Goal: Task Accomplishment & Management: Complete application form

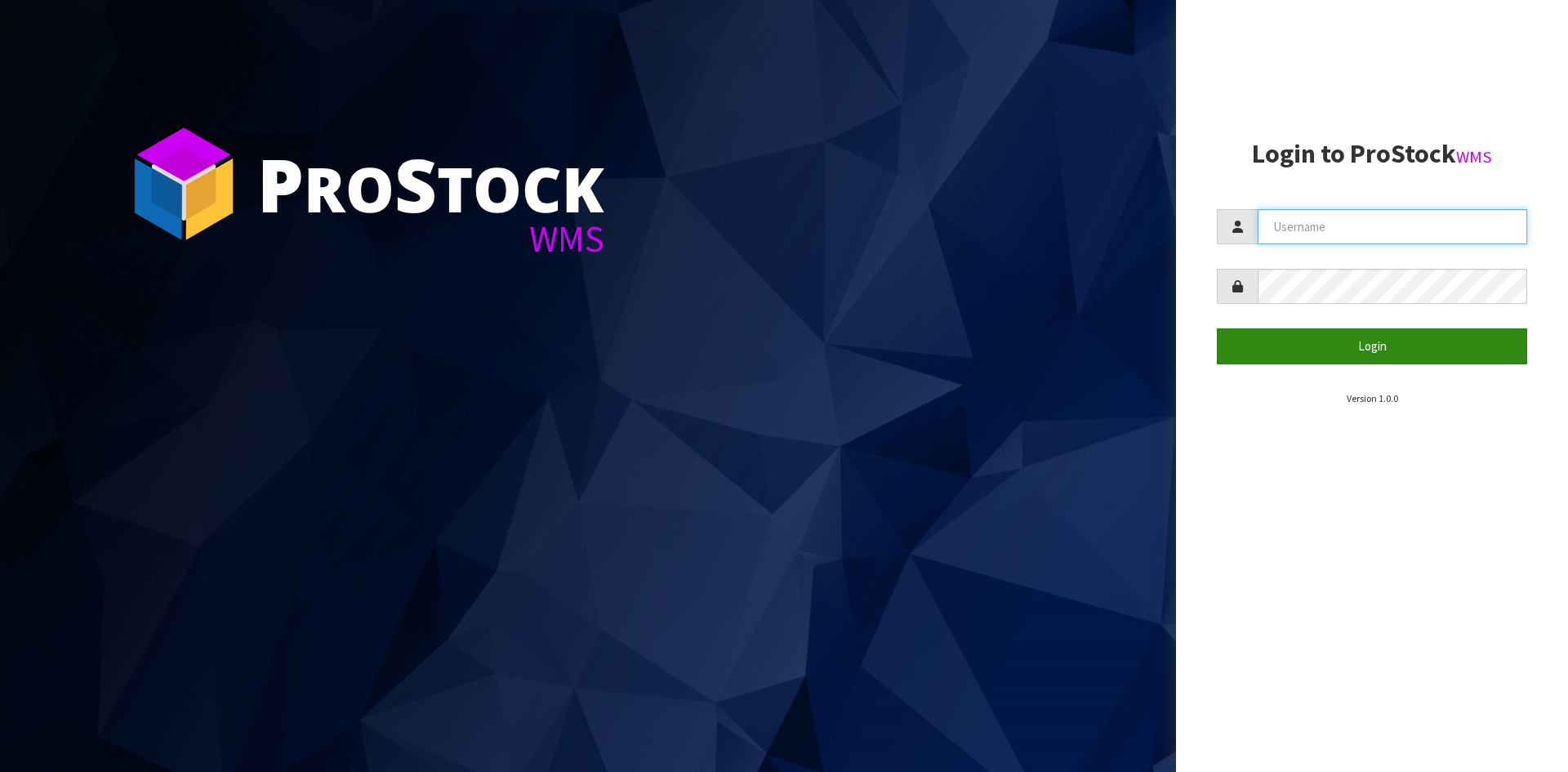
type input "STOREMASTA"
click at [1319, 341] on button "Login" at bounding box center [1372, 346] width 311 height 35
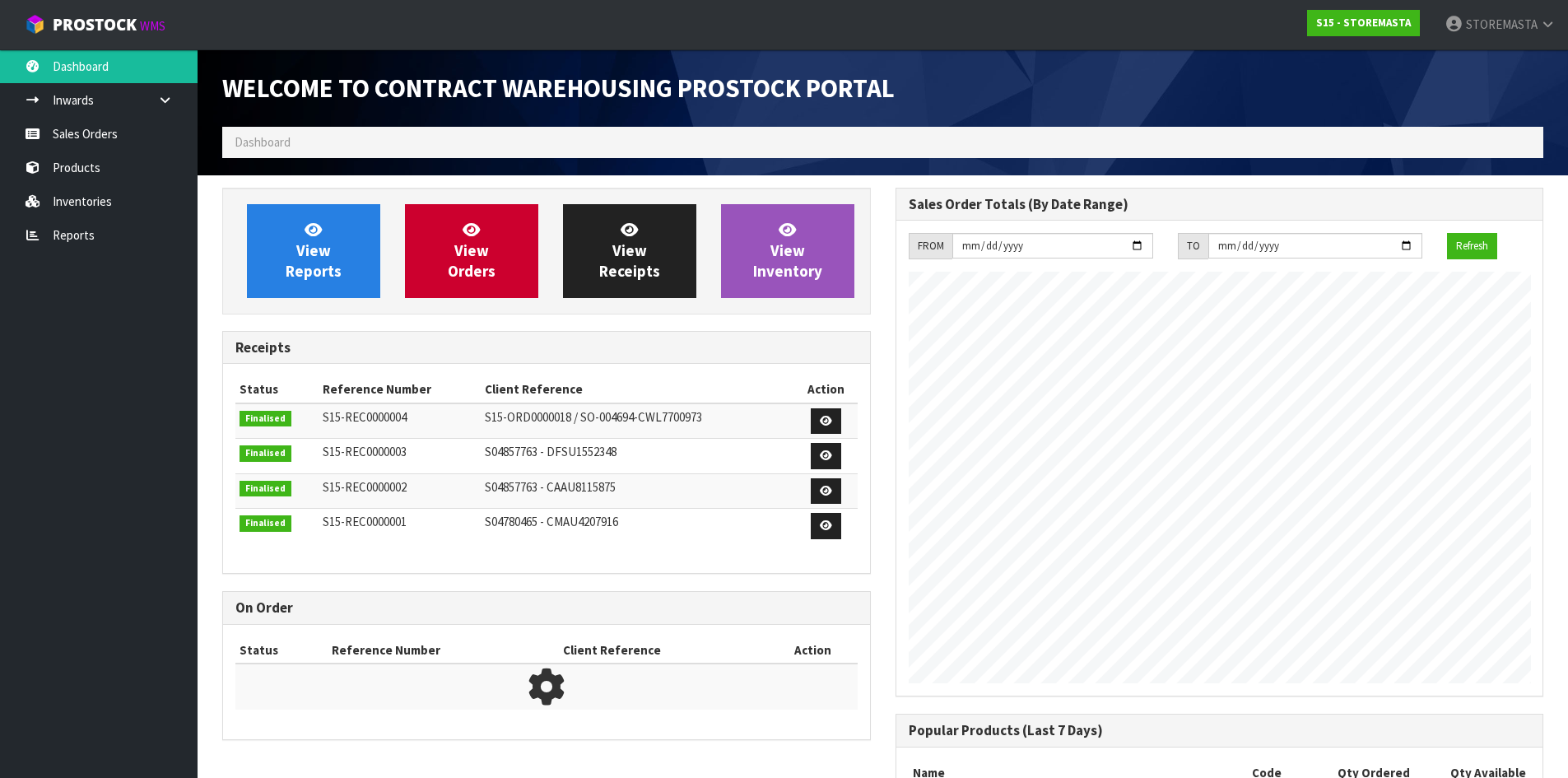
scroll to position [672, 672]
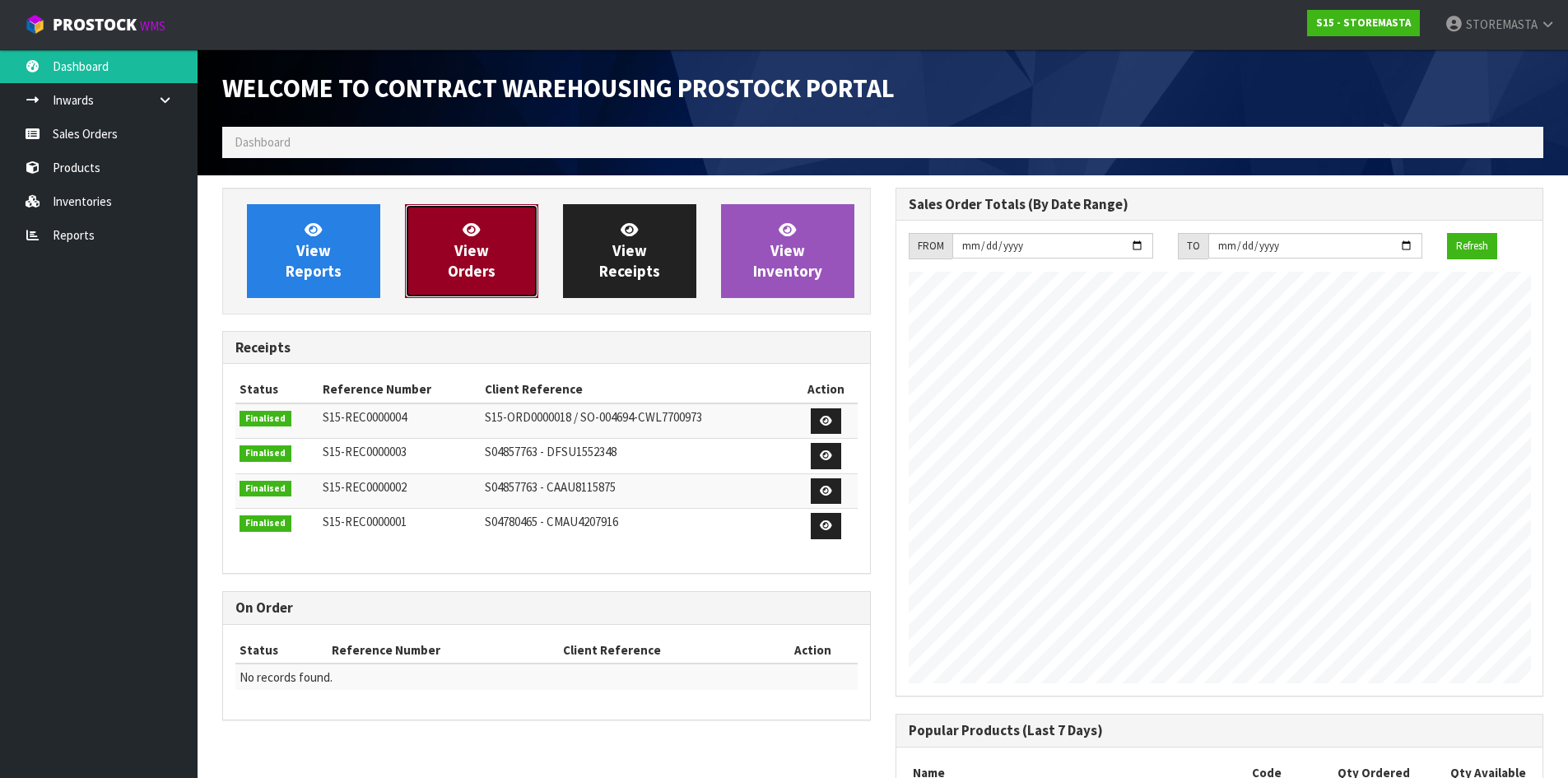
click at [470, 255] on span "View Orders" at bounding box center [472, 250] width 48 height 62
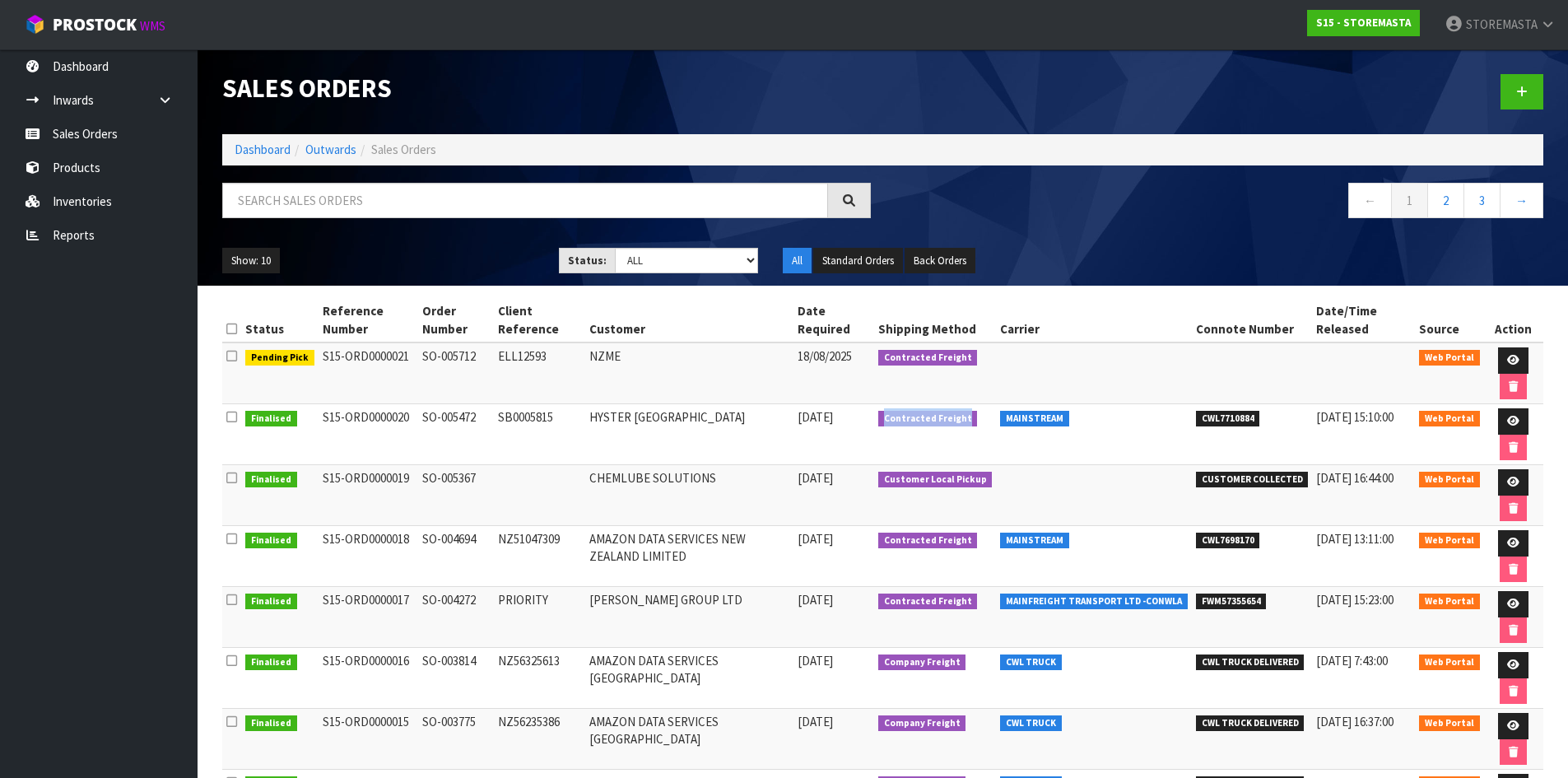
drag, startPoint x: 906, startPoint y: 418, endPoint x: 990, endPoint y: 419, distance: 84.0
click at [990, 419] on td "Contracted Freight" at bounding box center [935, 434] width 123 height 61
copy span "Contracted Freight"
drag, startPoint x: 1013, startPoint y: 415, endPoint x: 1083, endPoint y: 419, distance: 70.1
click at [1083, 419] on td "MAINSTREAM" at bounding box center [1094, 434] width 196 height 61
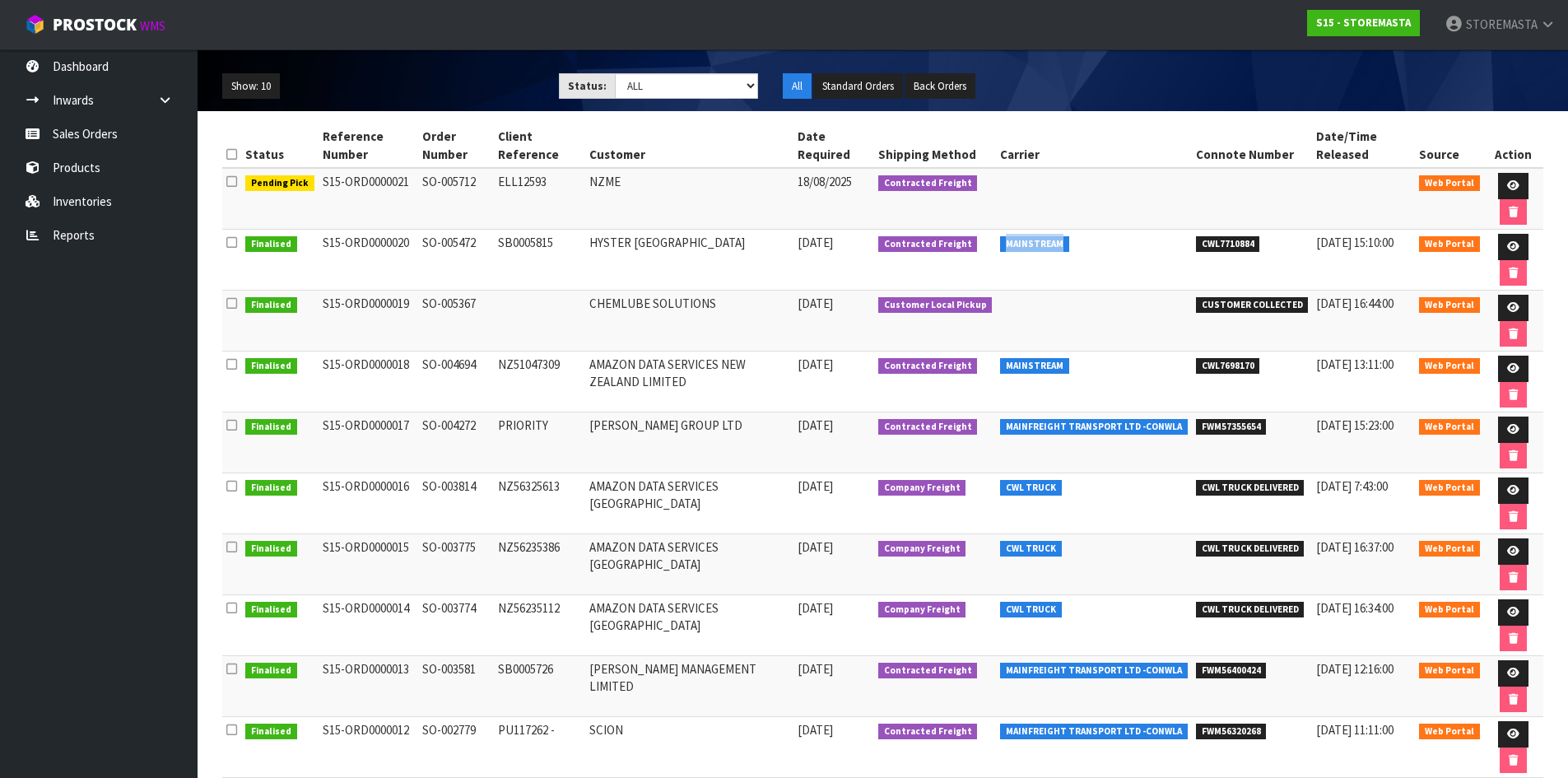
scroll to position [83, 0]
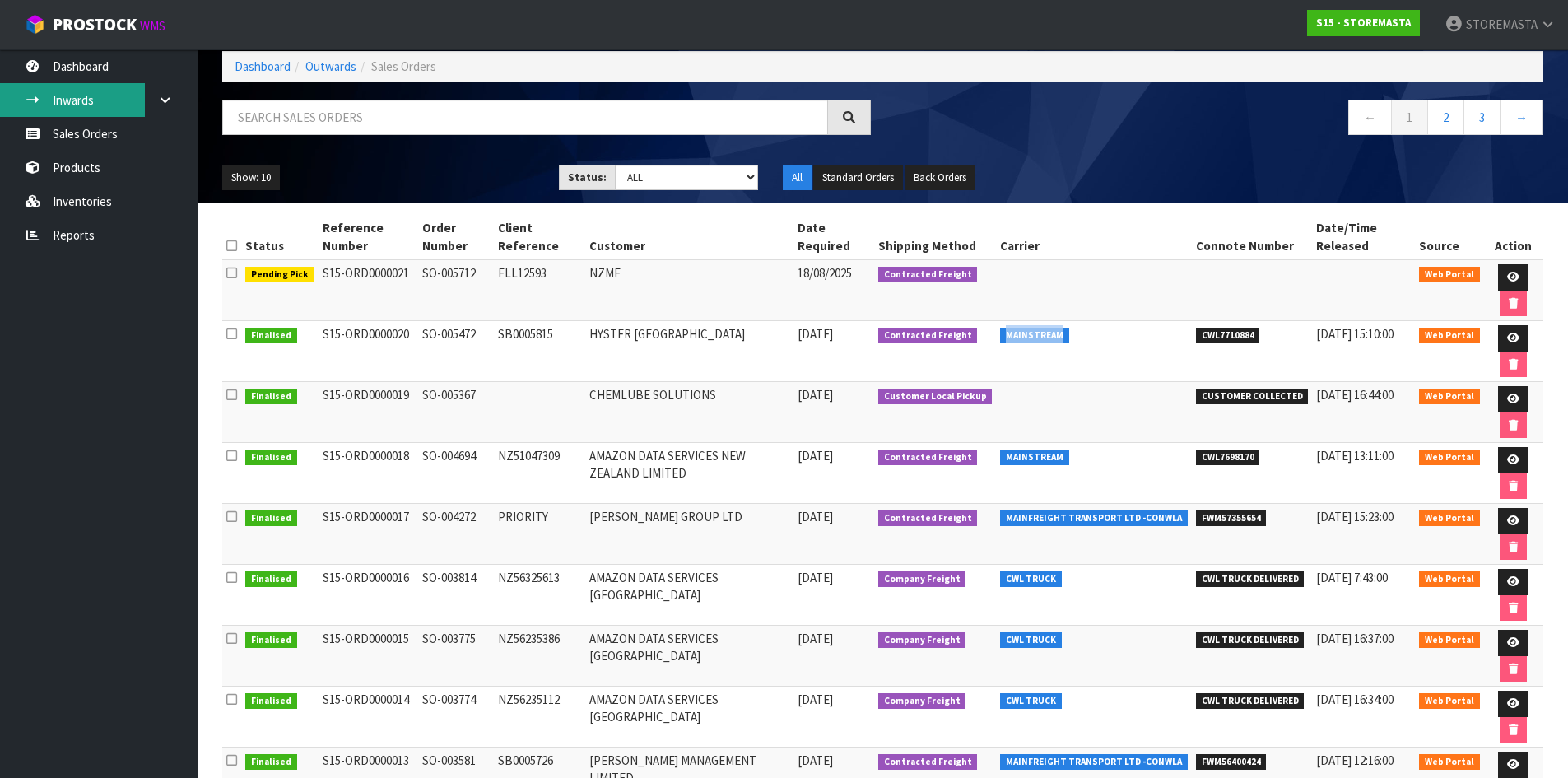
click at [120, 105] on link "Inwards" at bounding box center [99, 100] width 197 height 33
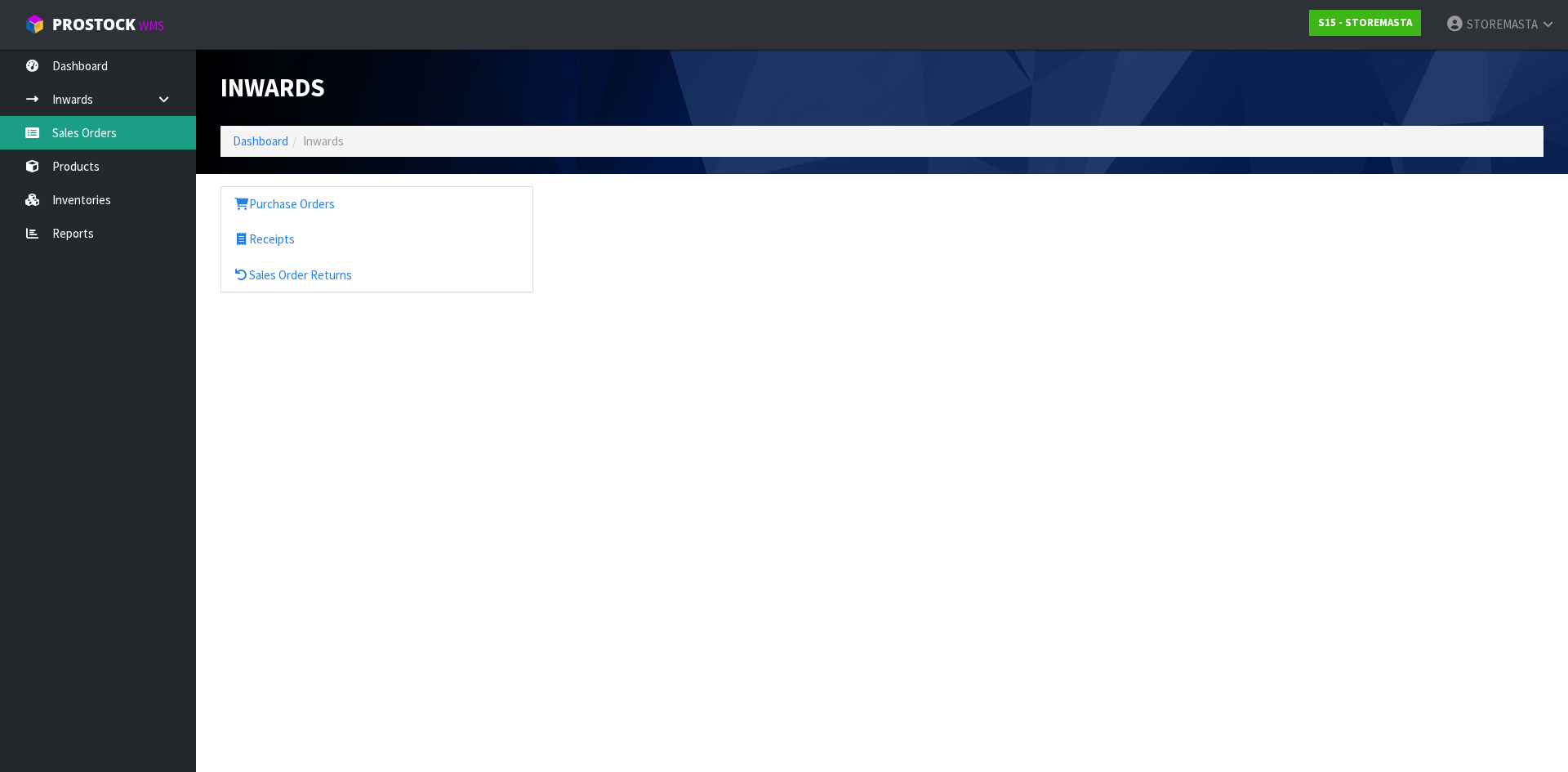
click at [113, 136] on body "Toggle navigation ProStock WMS S15 - STOREMASTA STOREMASTA Logout Dashboard Inw…" at bounding box center [784, 386] width 1568 height 772
click at [101, 134] on link "Sales Orders" at bounding box center [98, 132] width 196 height 33
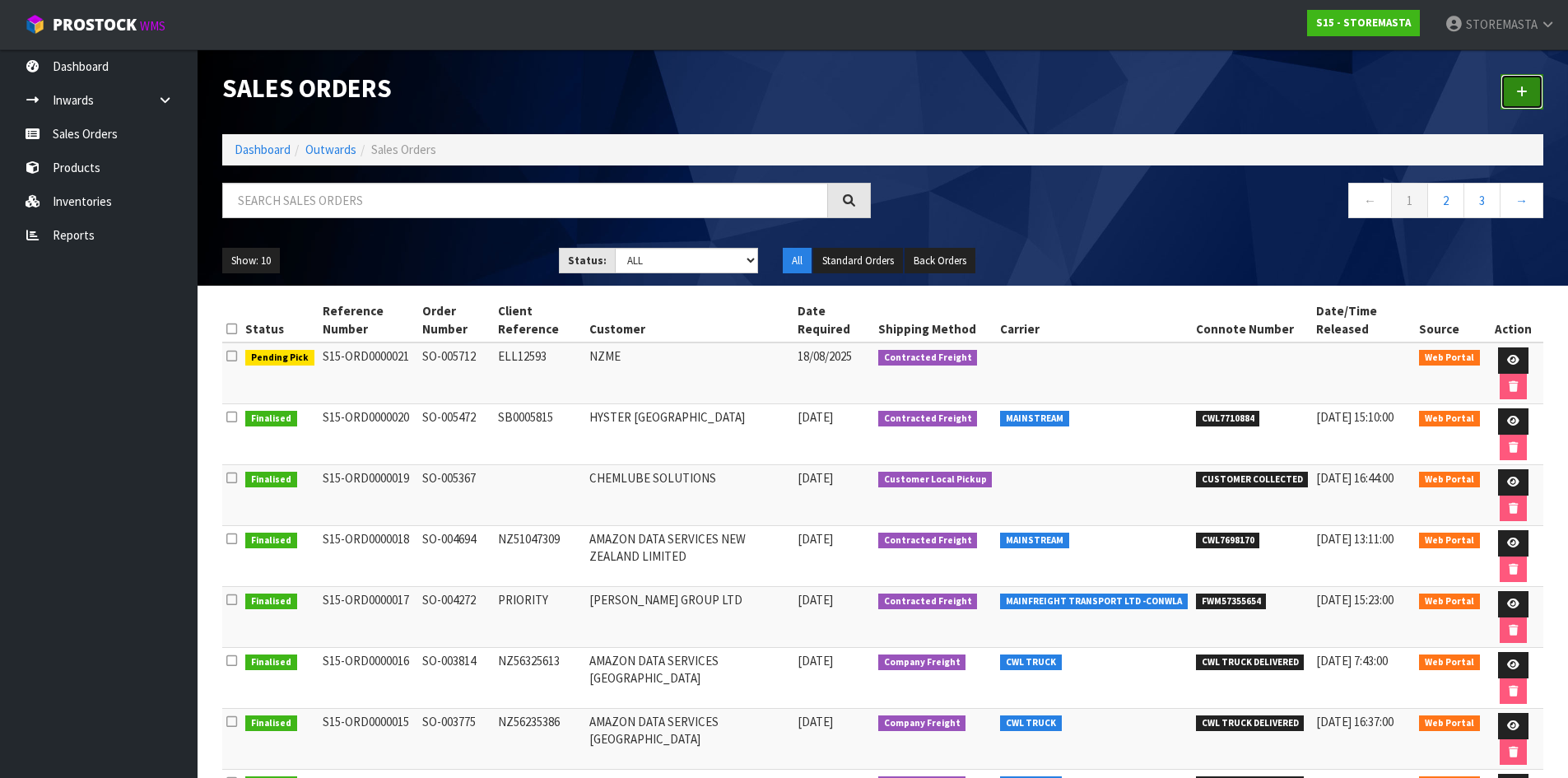
click at [1524, 87] on icon at bounding box center [1522, 92] width 11 height 12
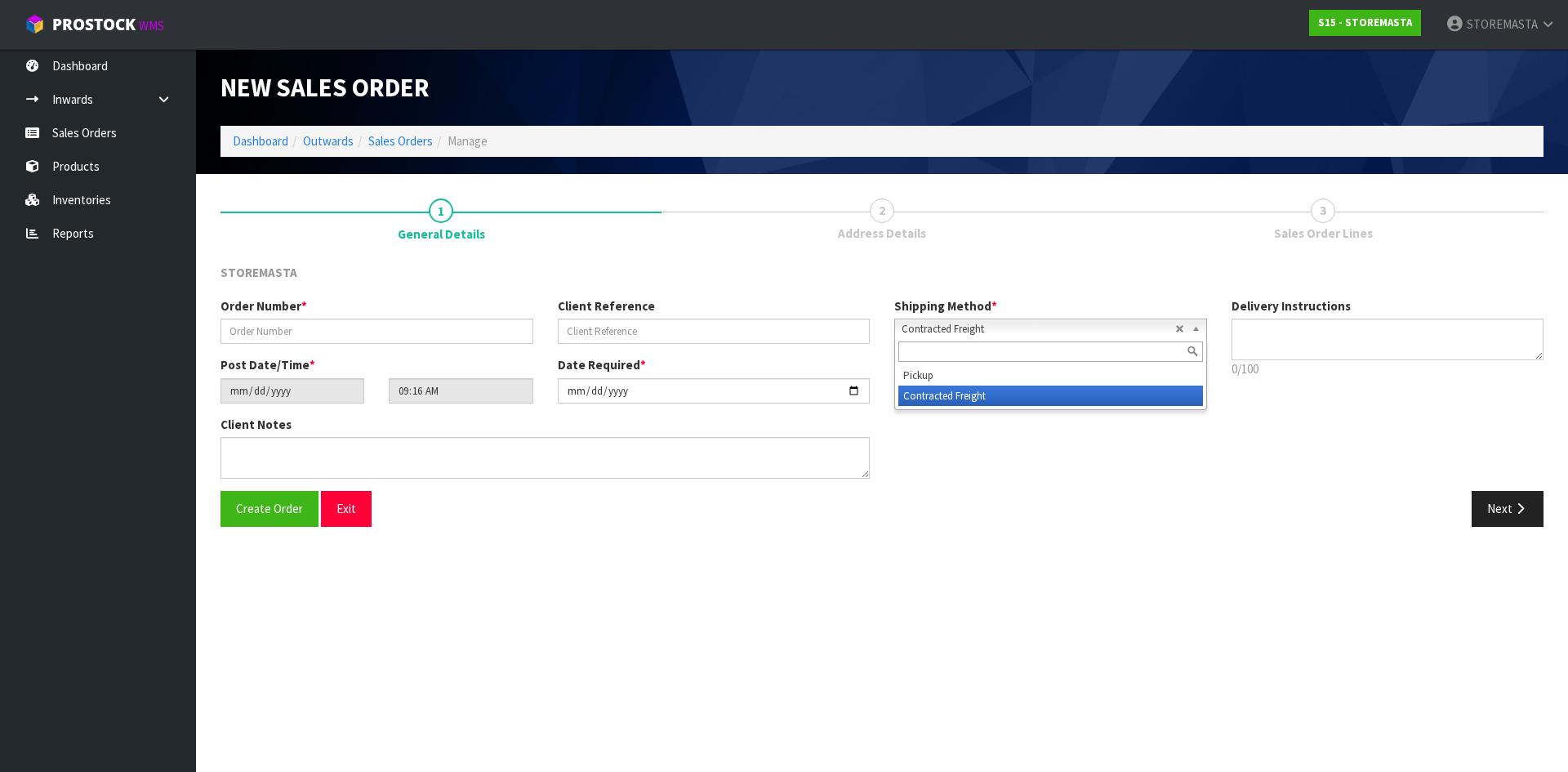
click at [1002, 327] on span "Contracted Freight" at bounding box center [1038, 329] width 273 height 20
click at [321, 316] on div "Order Number *" at bounding box center [377, 320] width 337 height 47
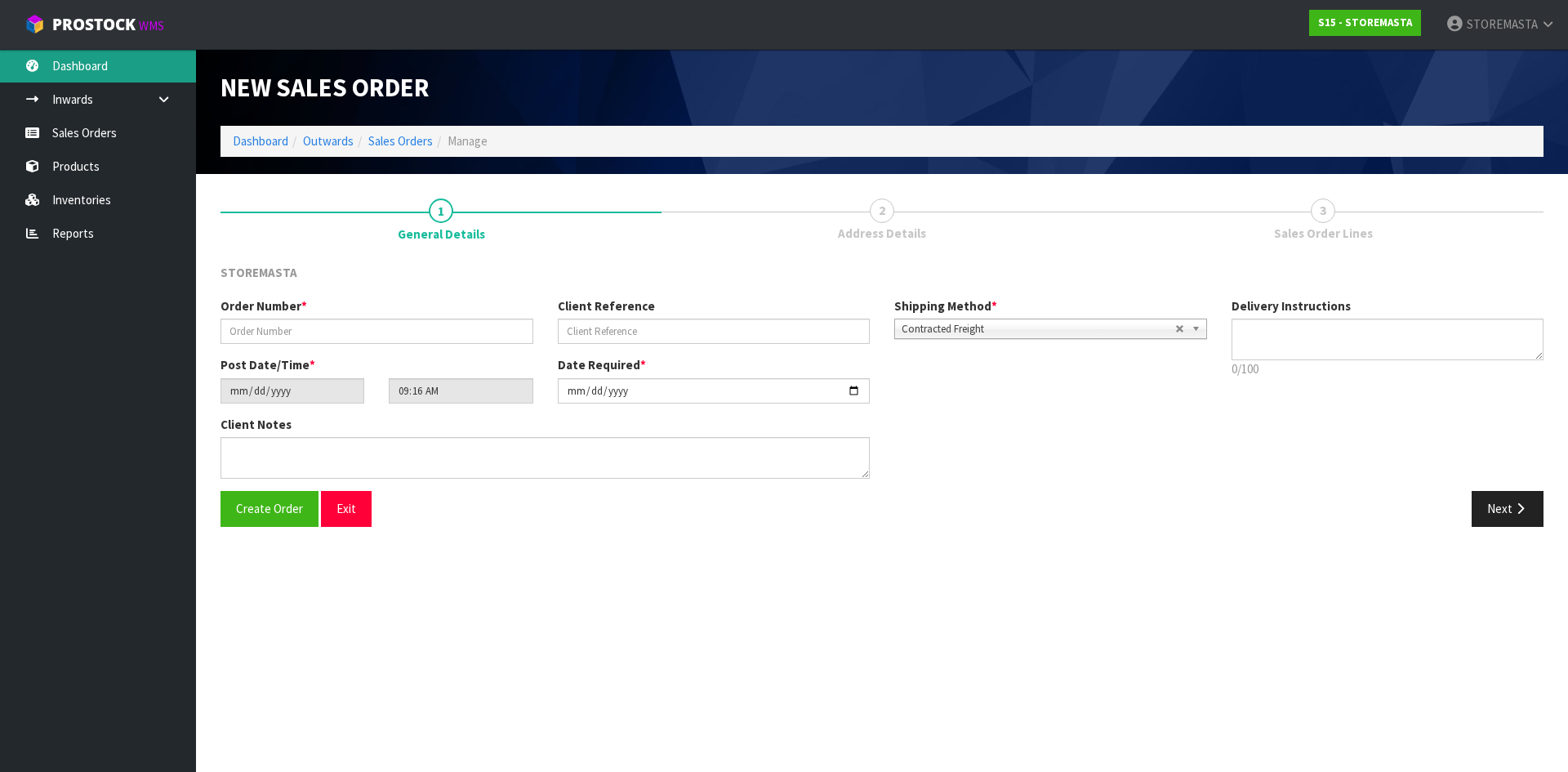
click at [91, 71] on link "Dashboard" at bounding box center [98, 66] width 196 height 33
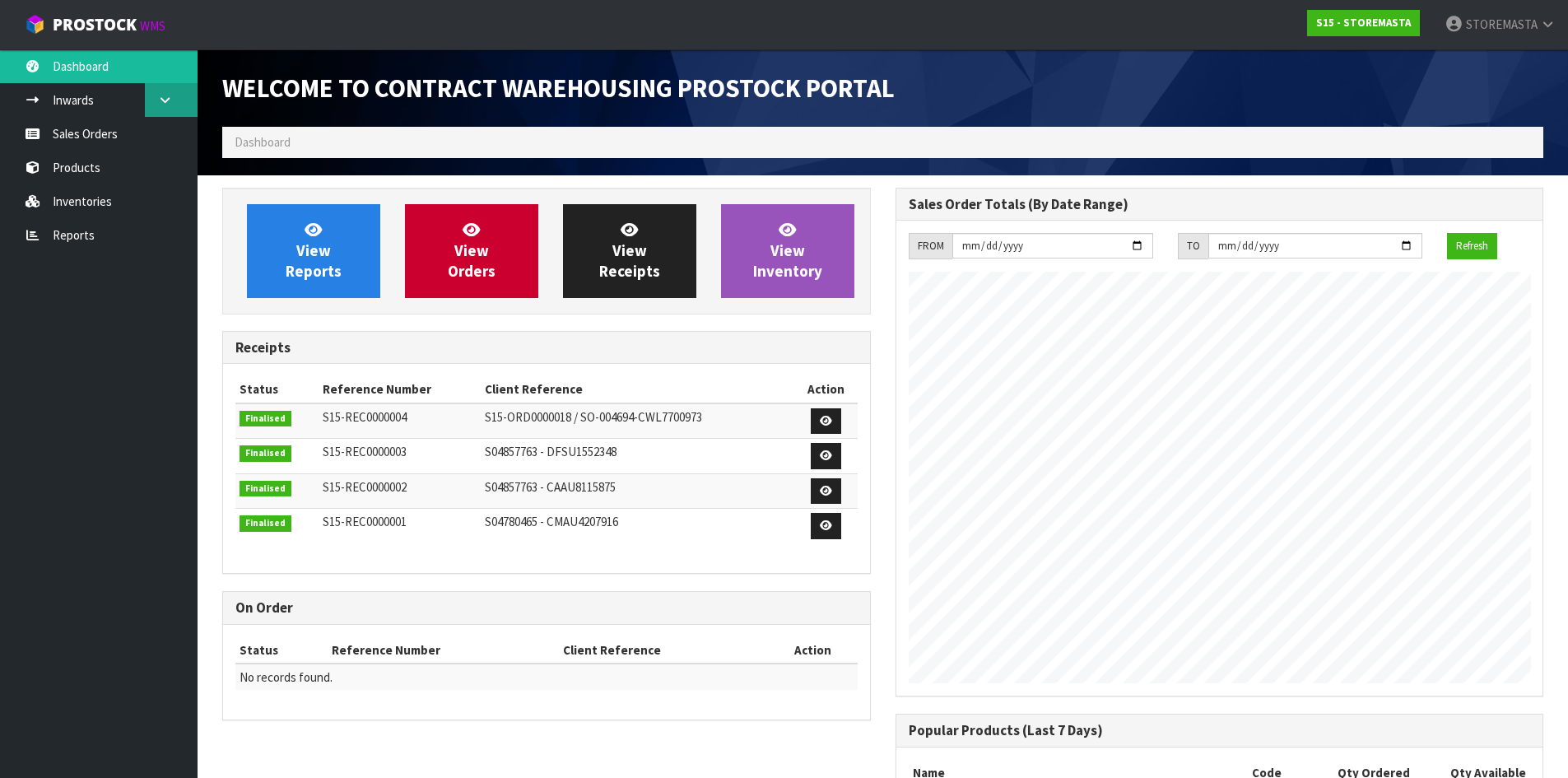
click at [168, 97] on icon at bounding box center [165, 100] width 15 height 12
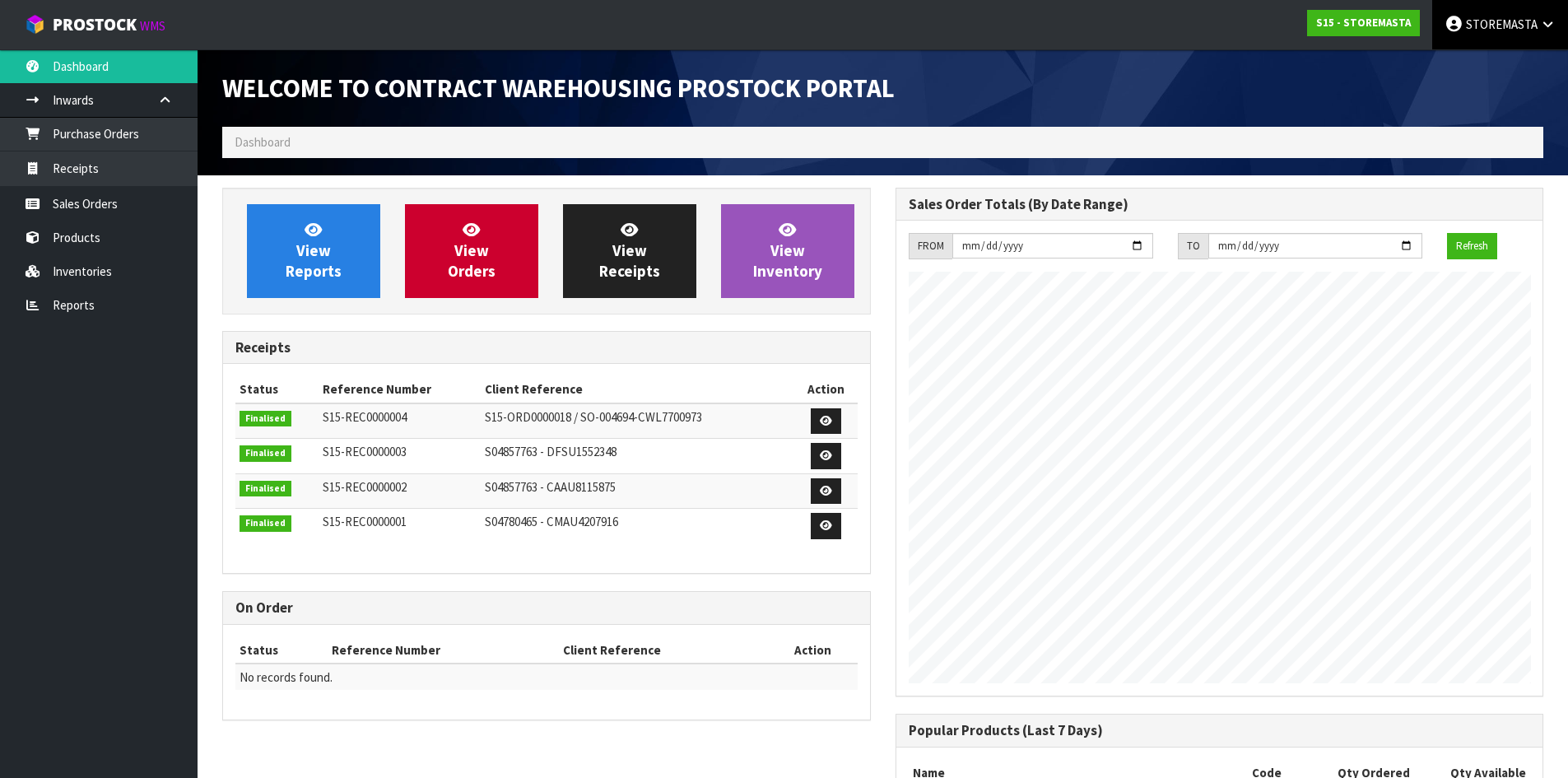
click at [1523, 27] on span "STOREMASTA" at bounding box center [1501, 24] width 71 height 15
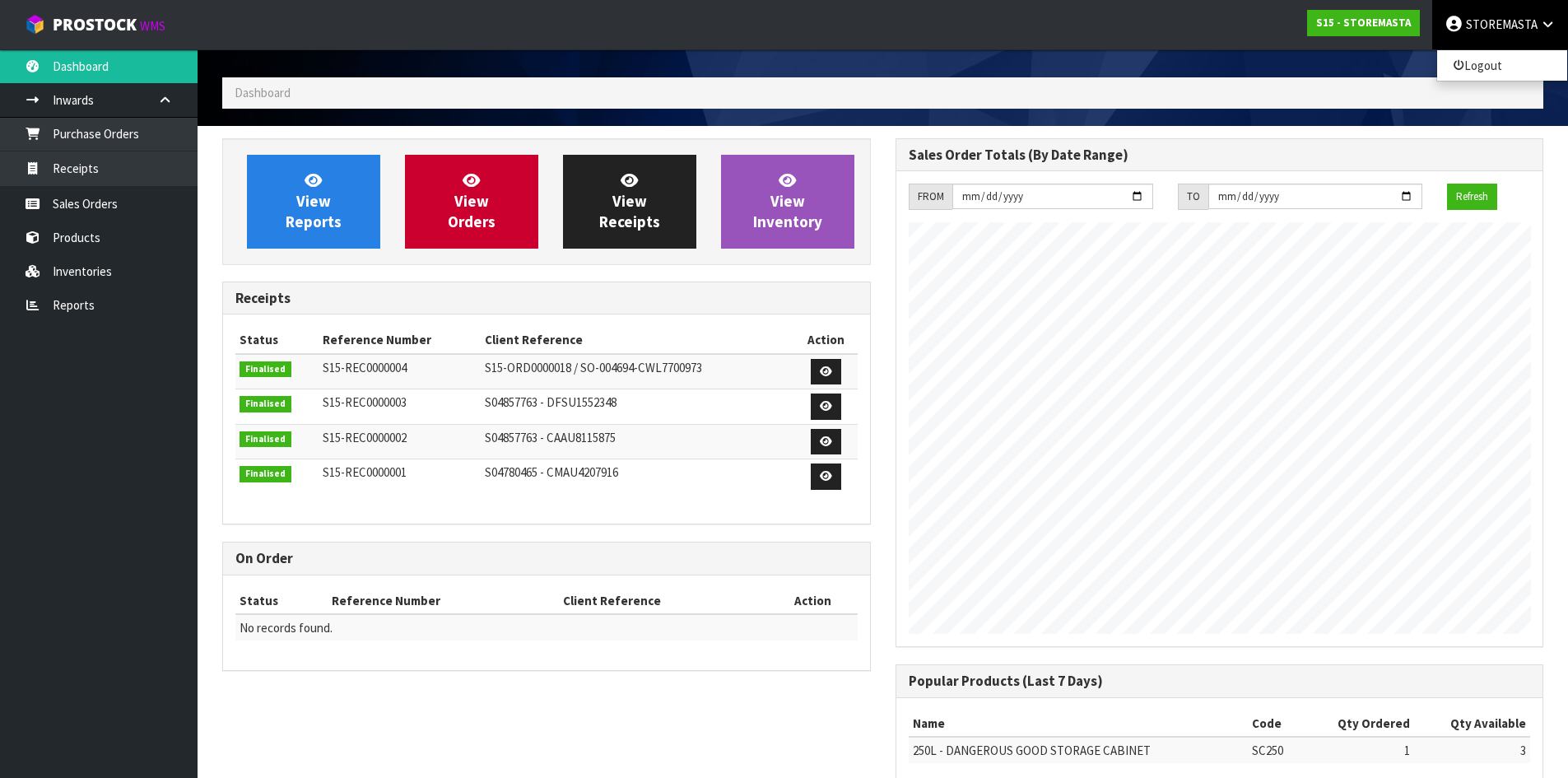
scroll to position [95, 0]
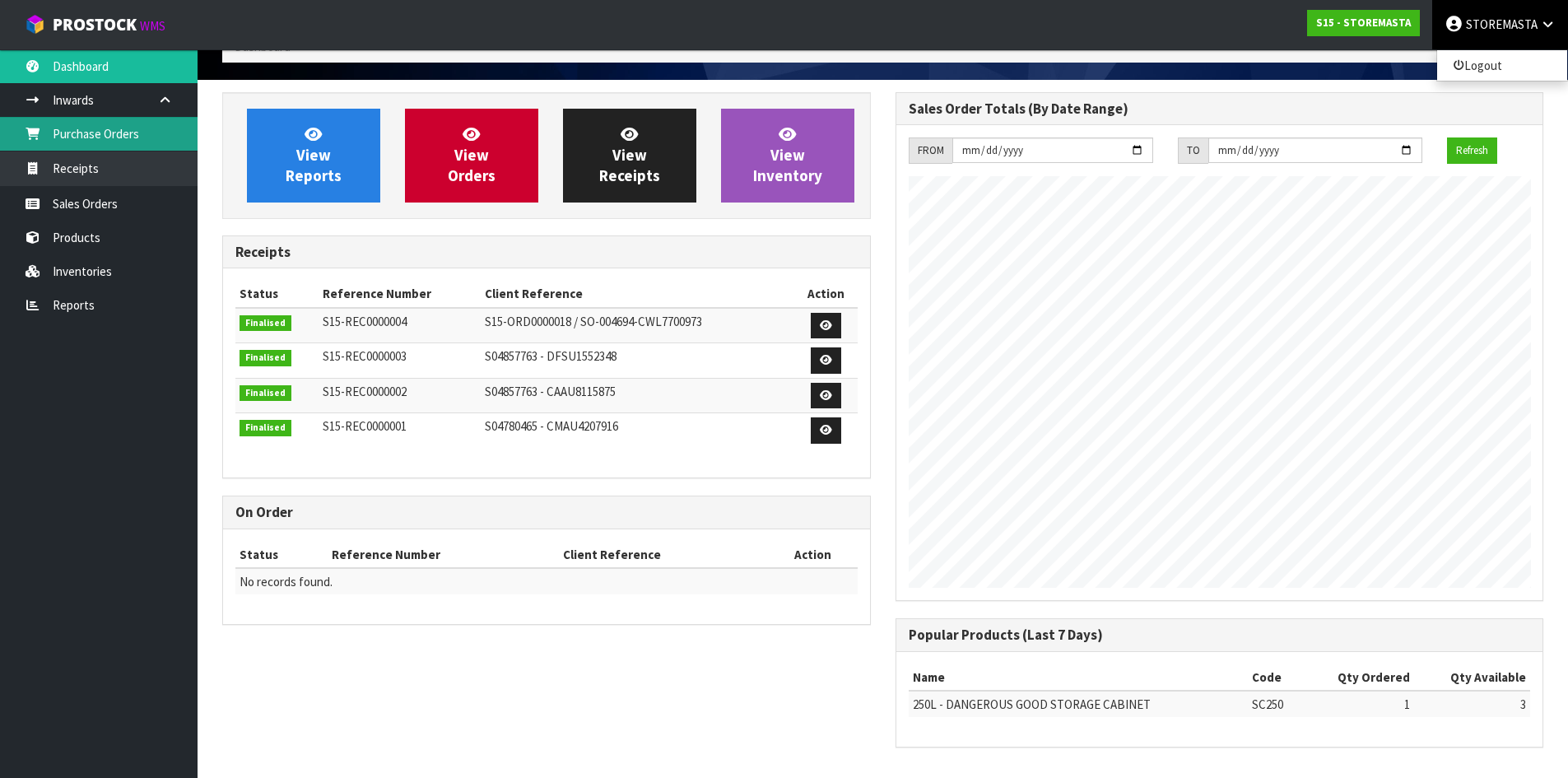
click at [109, 137] on link "Purchase Orders" at bounding box center [99, 133] width 197 height 33
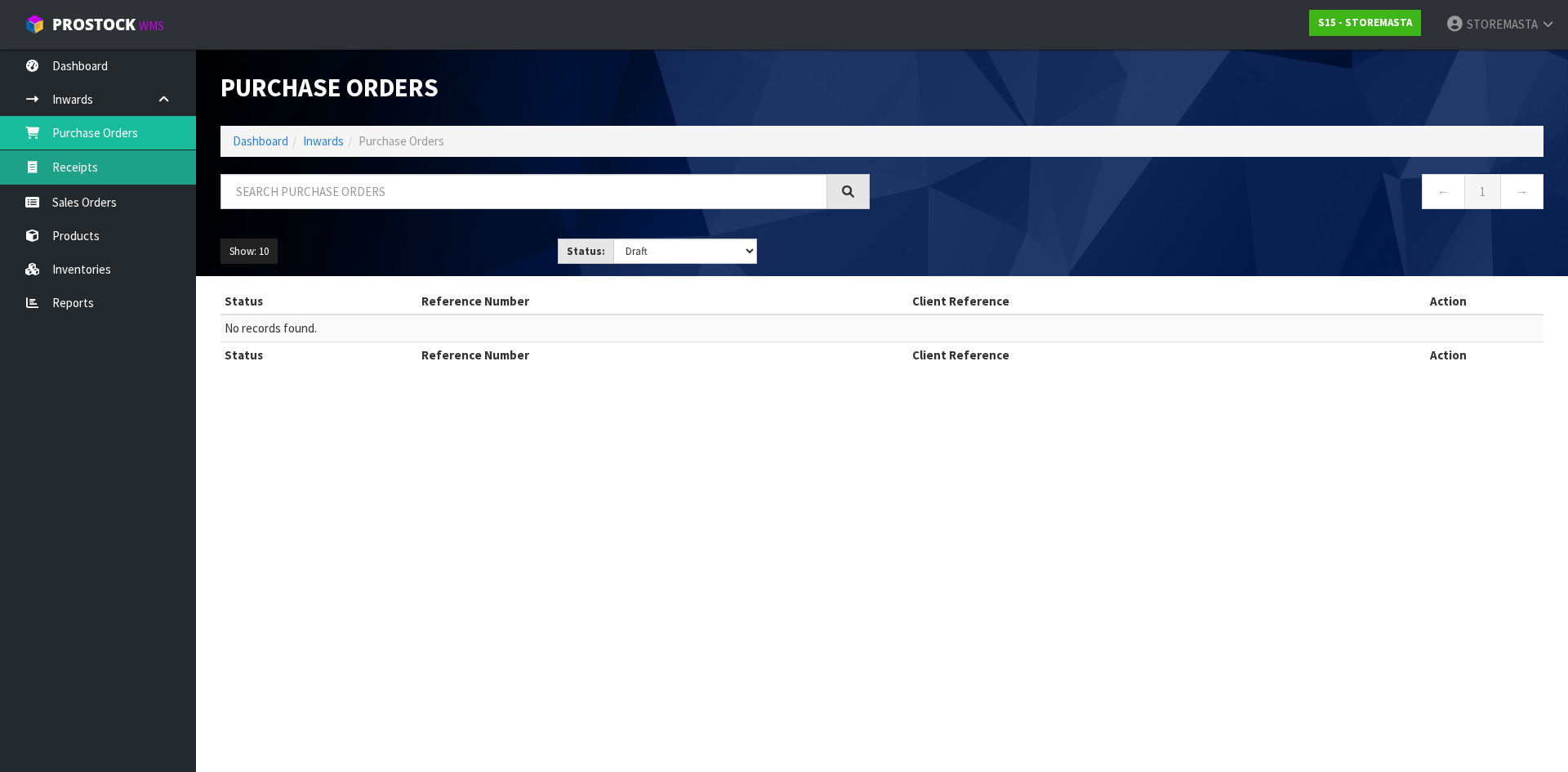
click at [96, 171] on link "Receipts" at bounding box center [98, 167] width 196 height 33
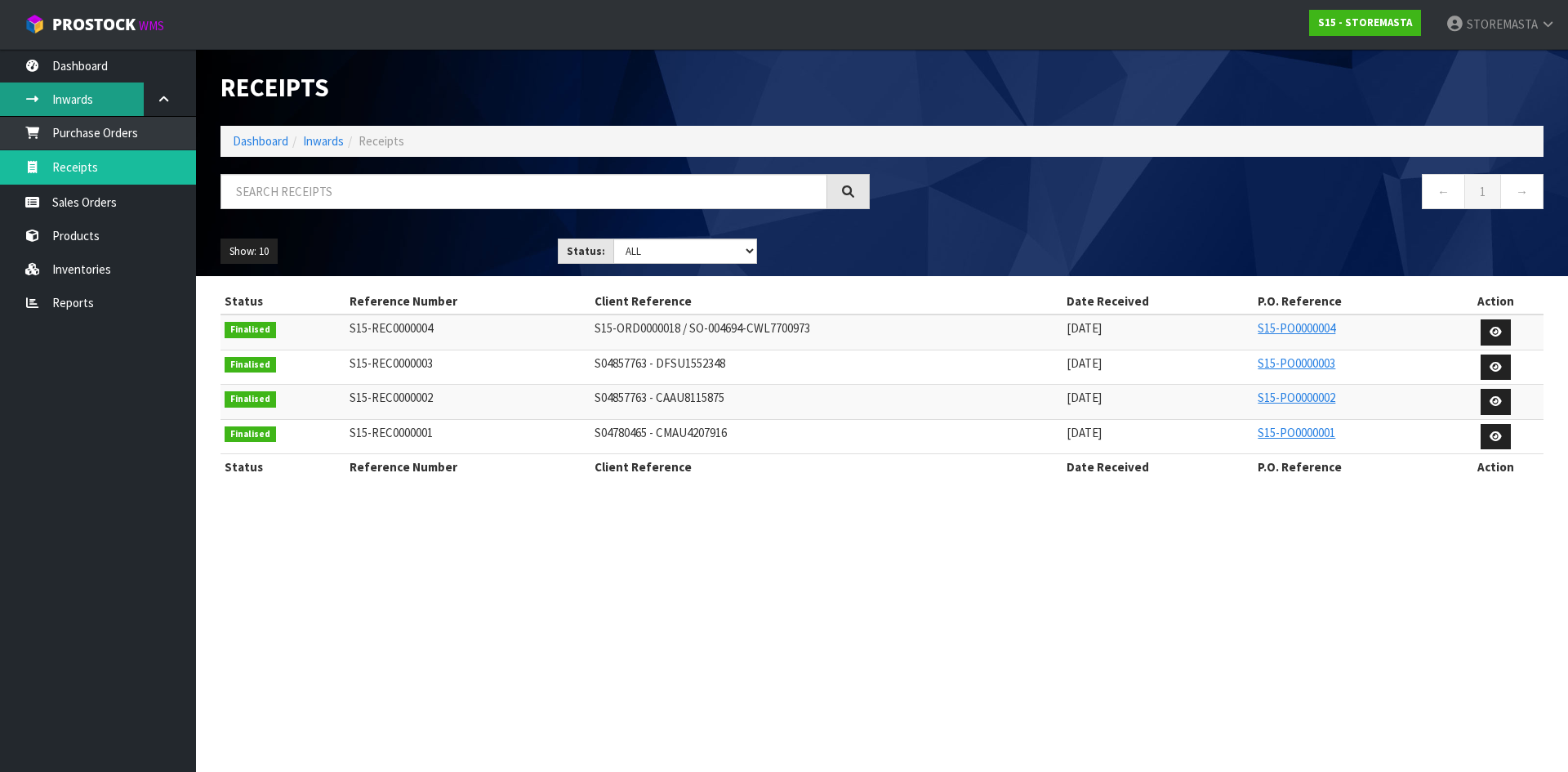
click at [85, 96] on link "Inwards" at bounding box center [98, 99] width 196 height 33
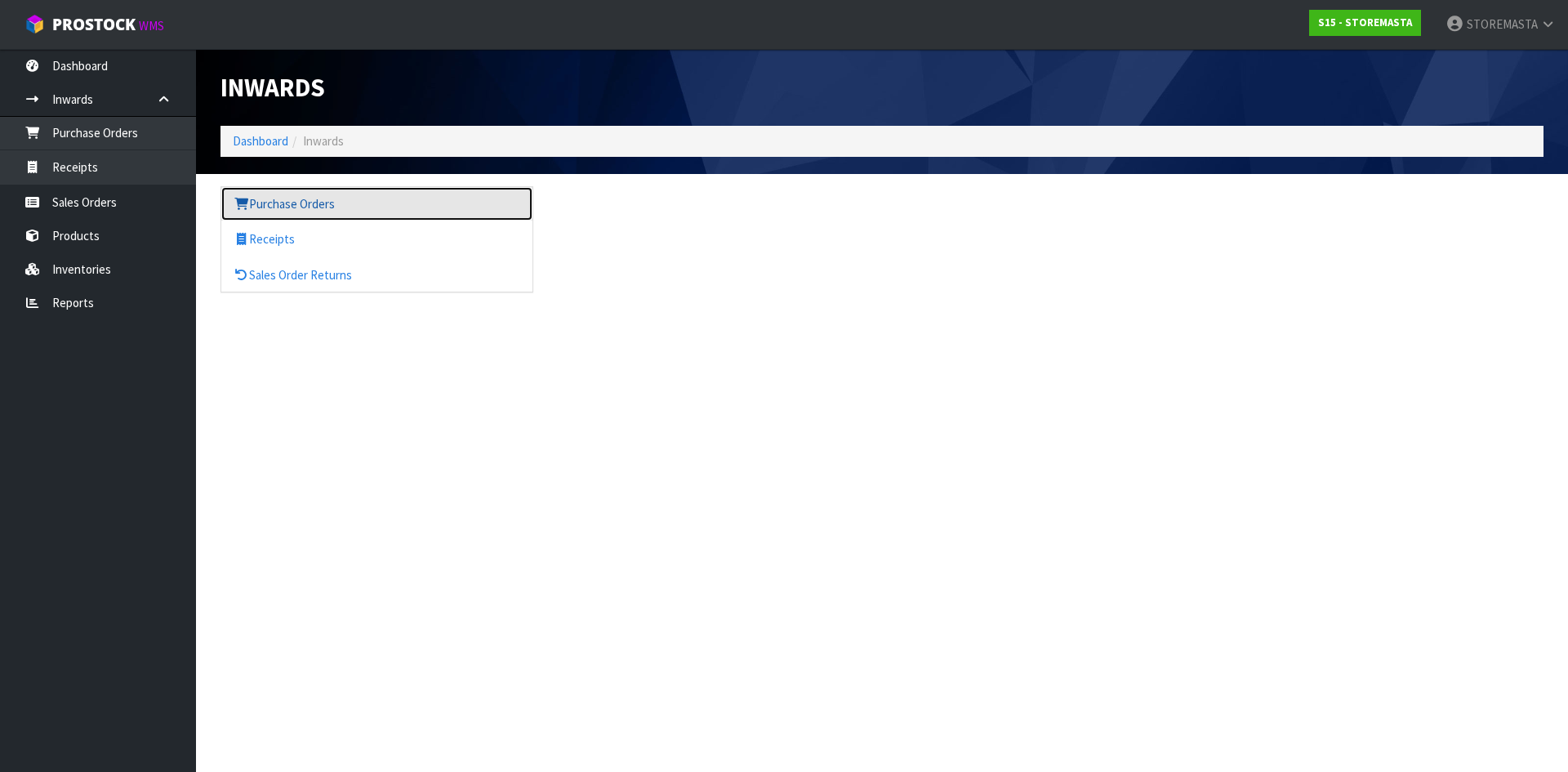
click at [276, 203] on link "Purchase Orders" at bounding box center [377, 203] width 312 height 33
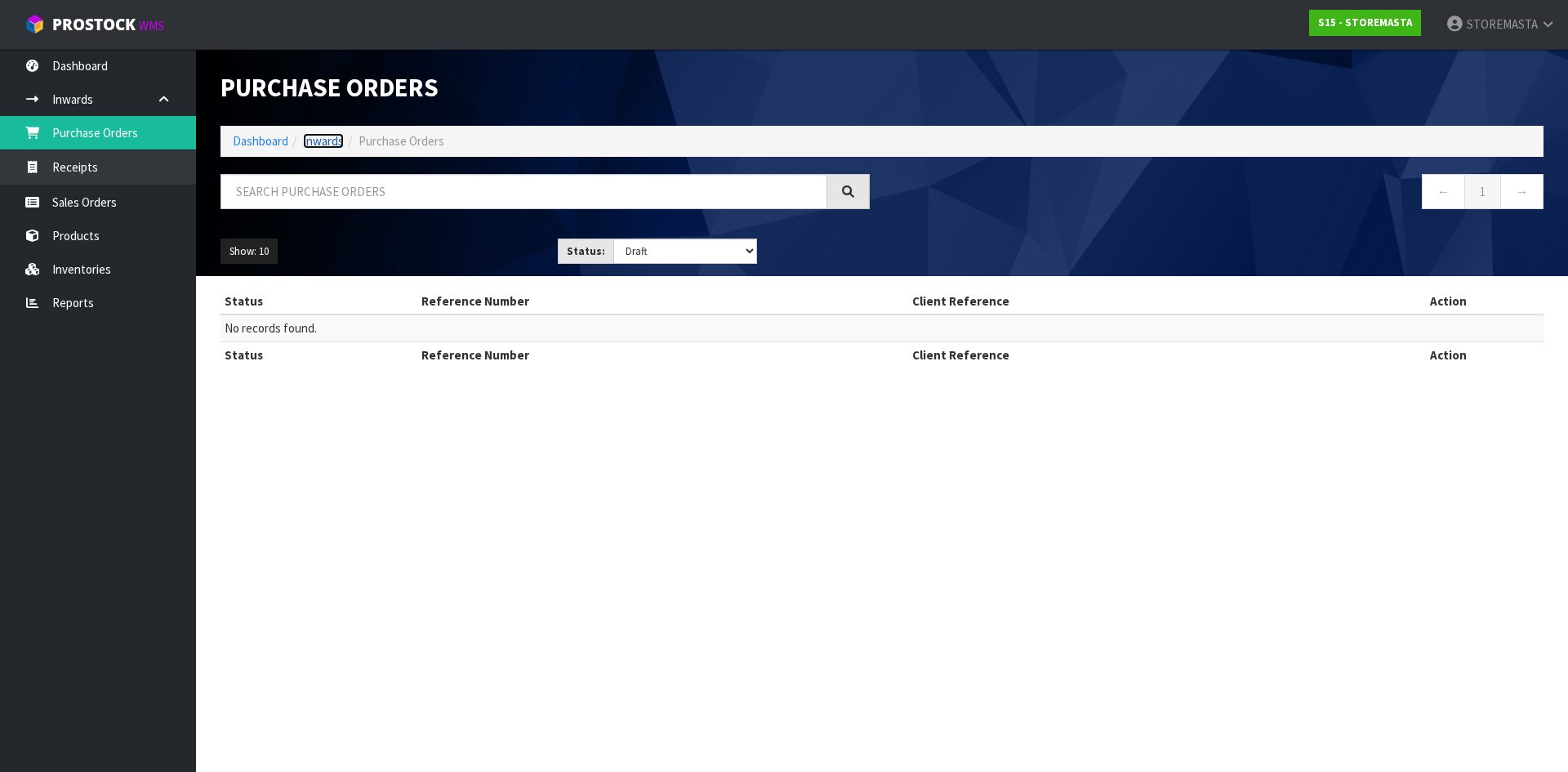
click at [317, 136] on link "Inwards" at bounding box center [323, 140] width 41 height 15
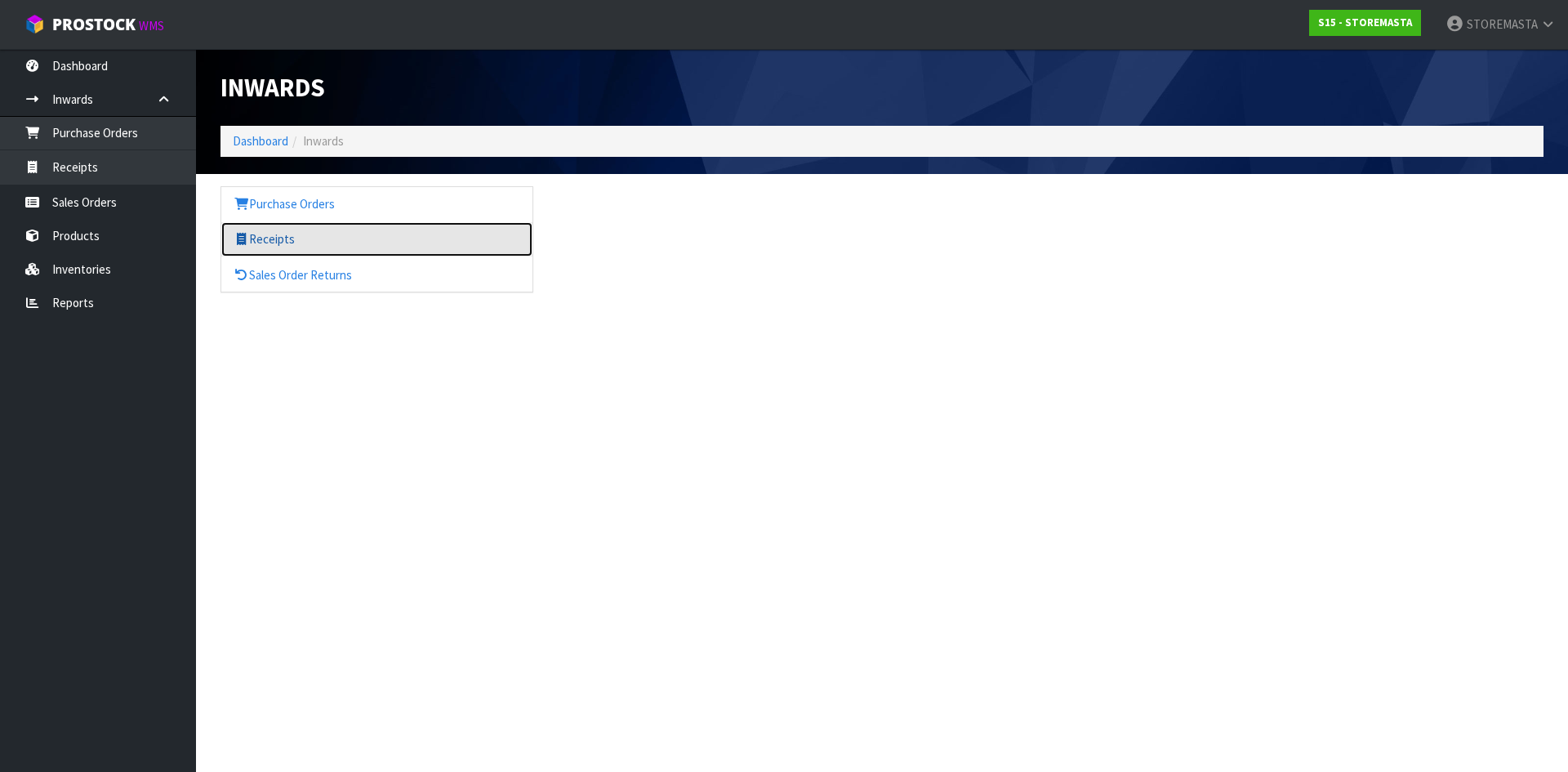
click at [271, 248] on link "Receipts" at bounding box center [377, 238] width 312 height 33
